Goal: Entertainment & Leisure: Consume media (video, audio)

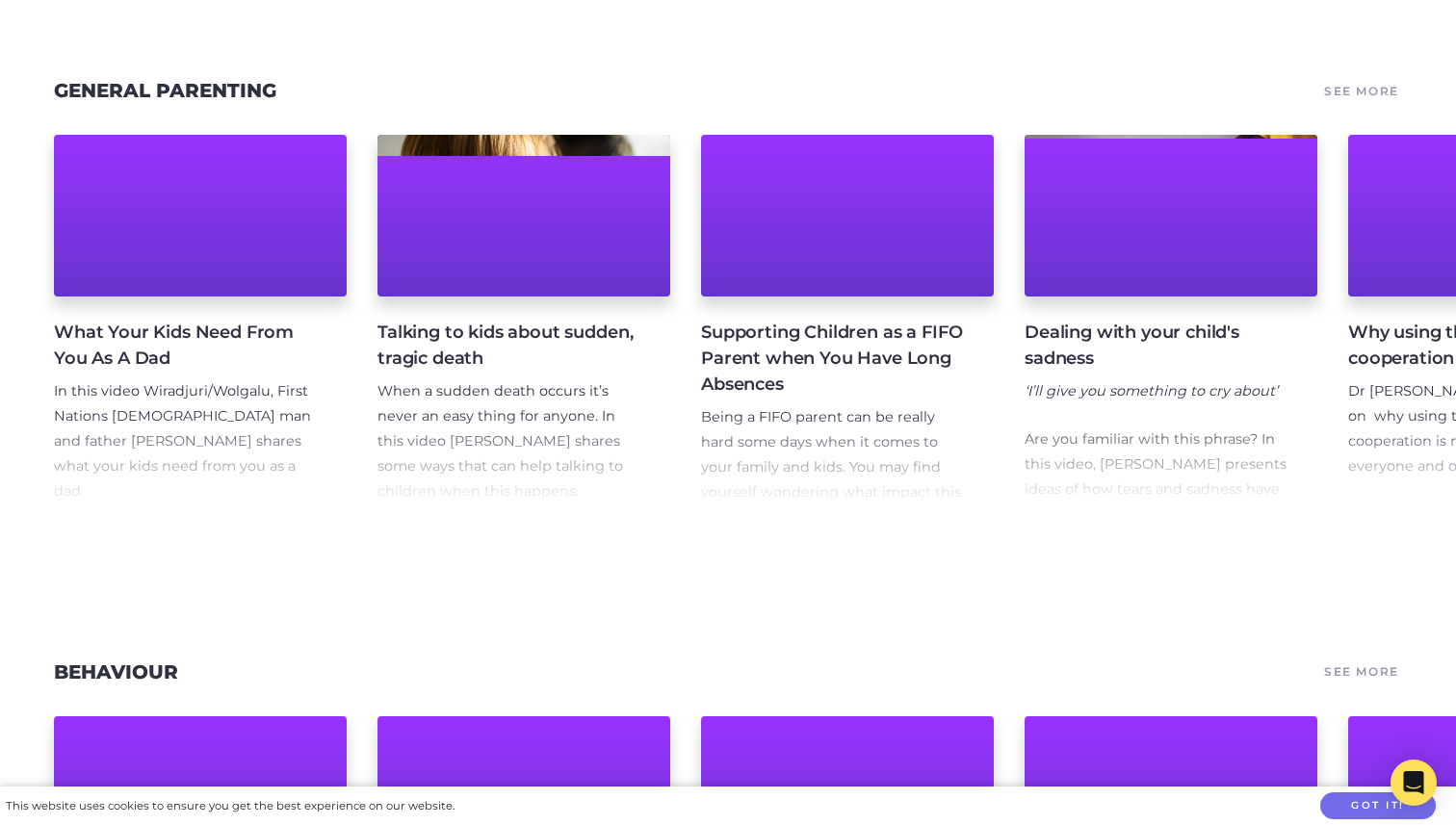
scroll to position [2767, 0]
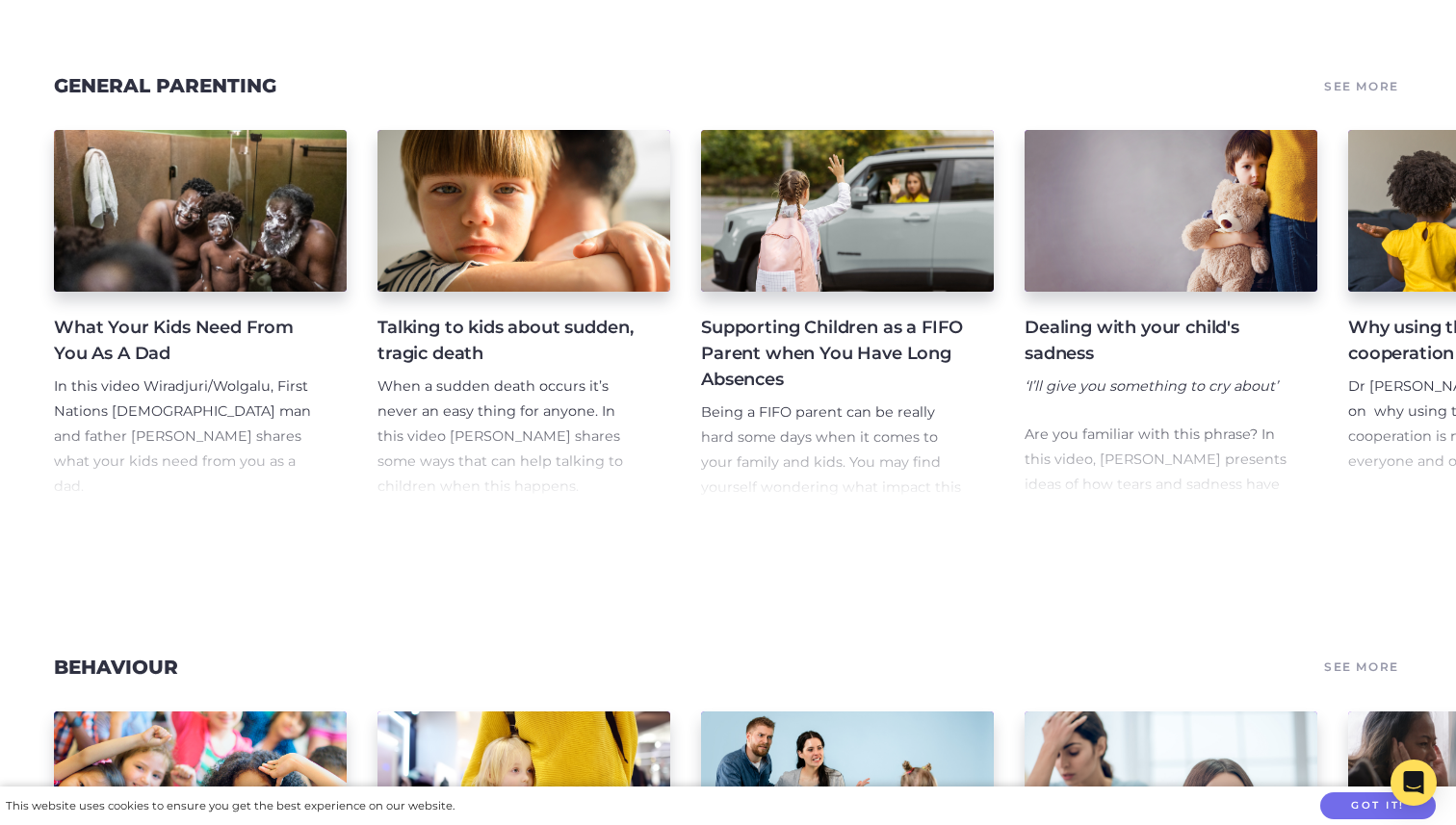
click at [111, 318] on h4 "What Your Kids Need From You As A Dad" at bounding box center [184, 341] width 262 height 52
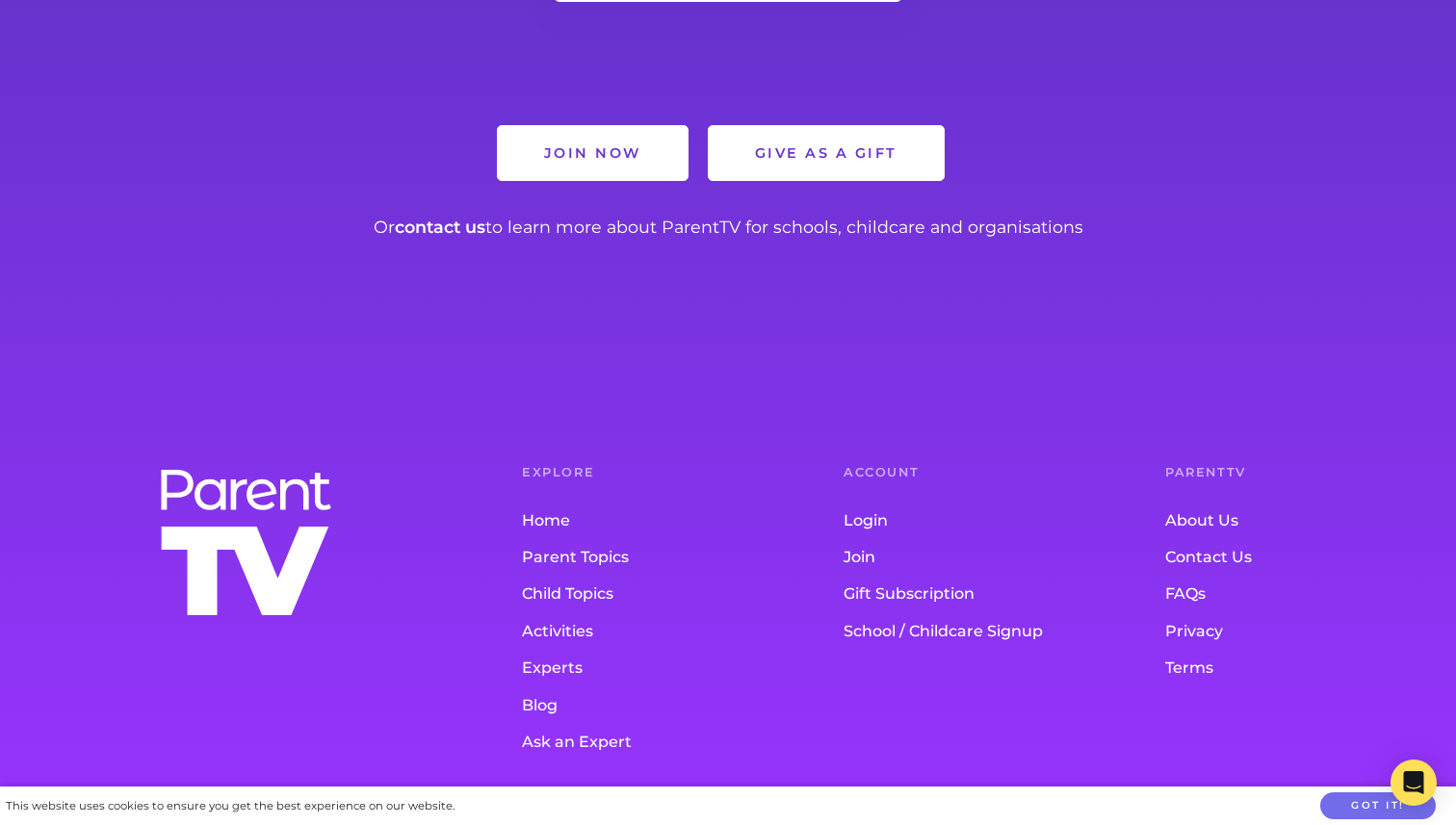
scroll to position [2105, 0]
